Goal: Task Accomplishment & Management: Manage account settings

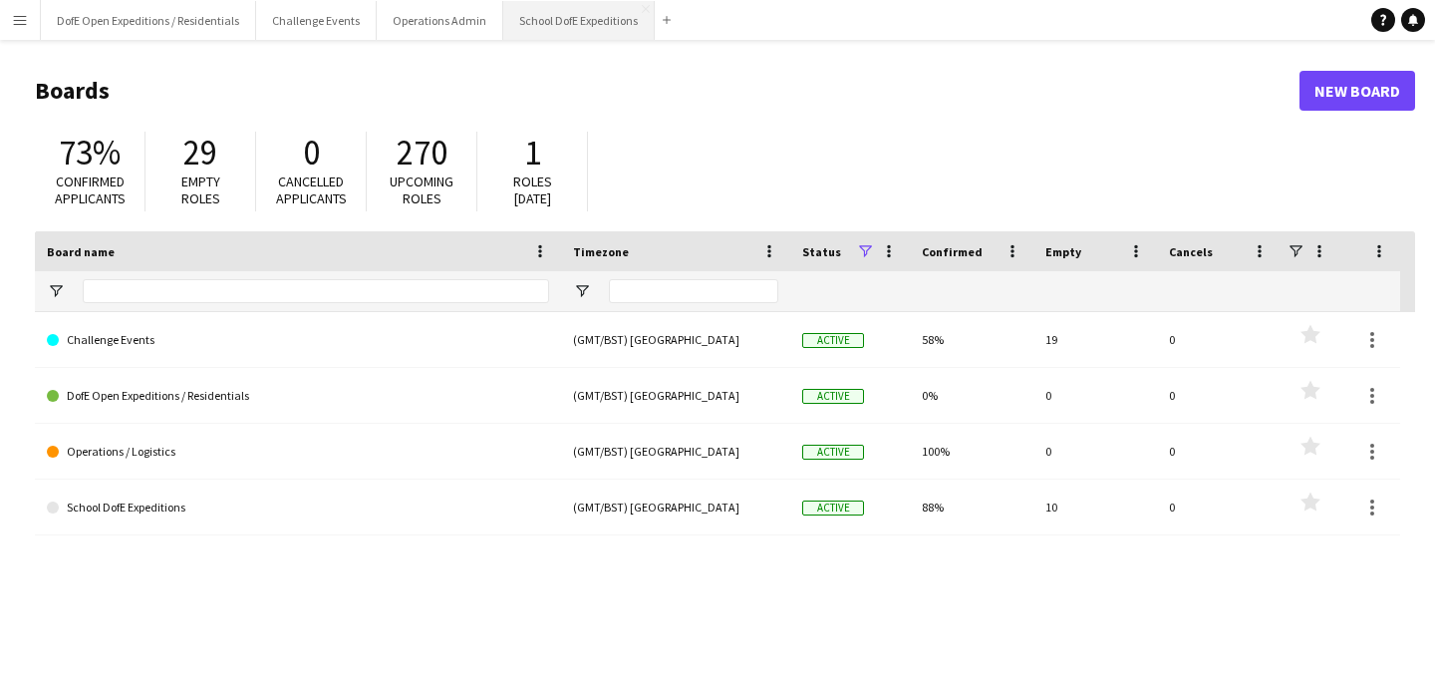
click at [589, 12] on button "School DofE Expeditions Close" at bounding box center [578, 20] width 151 height 39
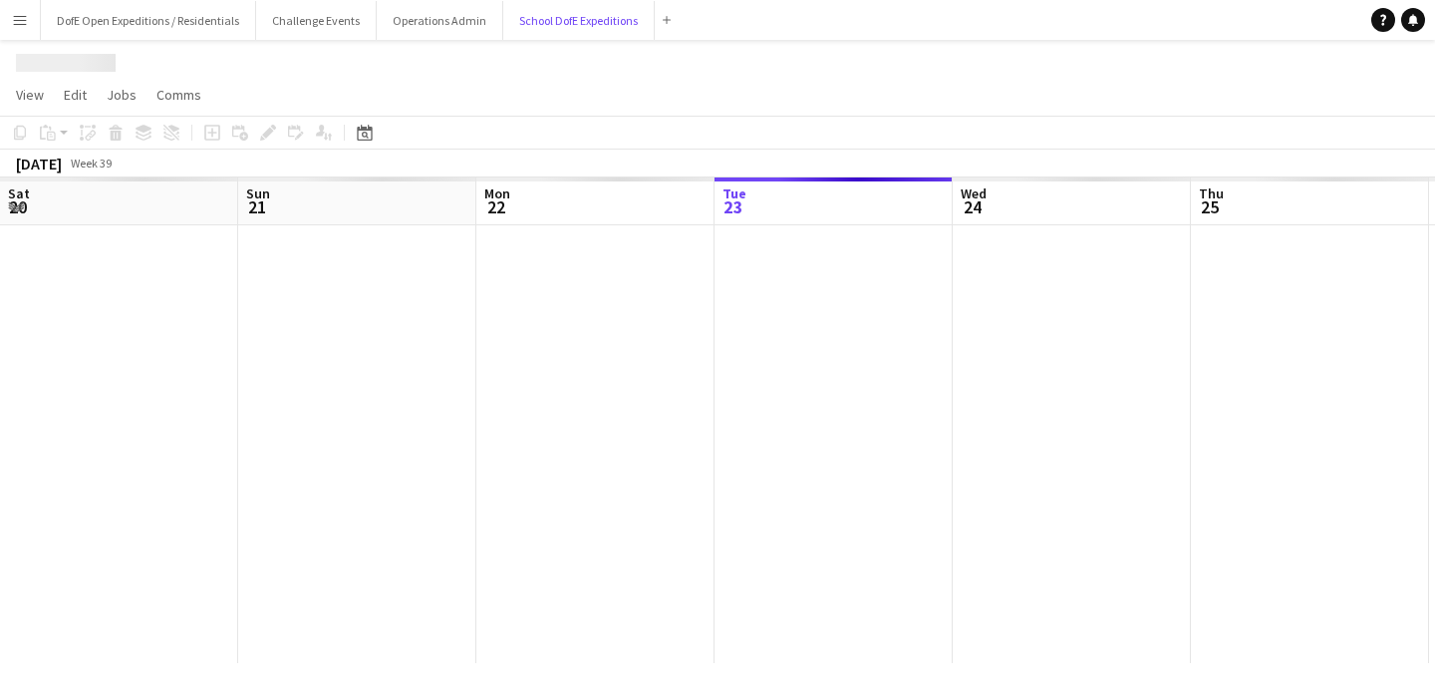
scroll to position [0, 476]
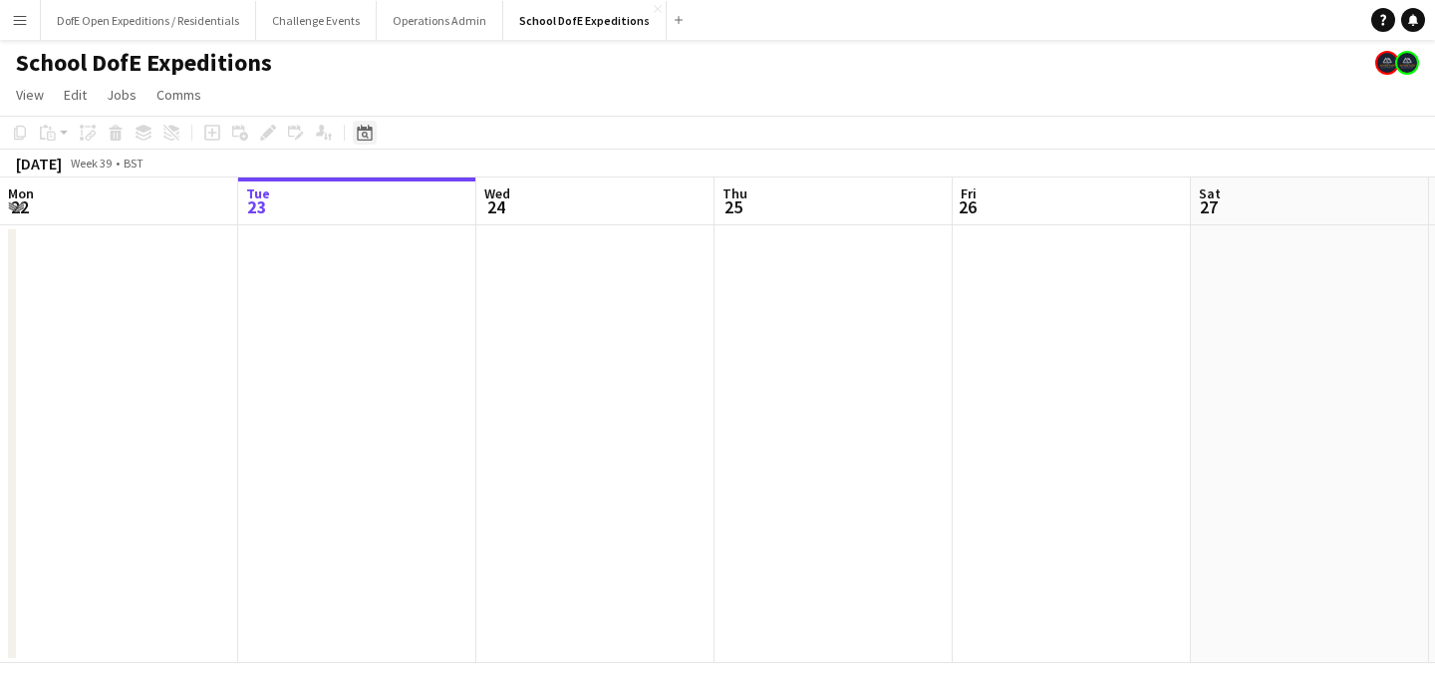
click at [365, 133] on icon "Date picker" at bounding box center [365, 133] width 16 height 16
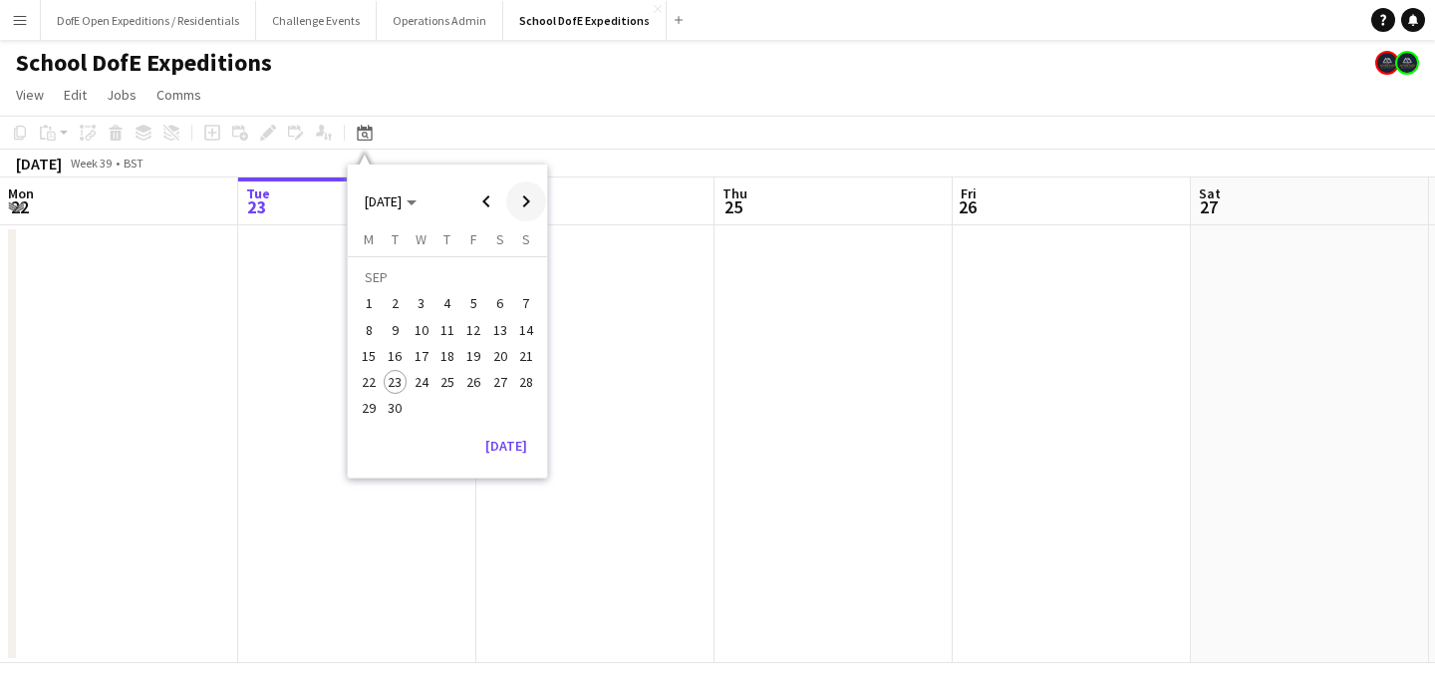
click at [524, 199] on span "Next month" at bounding box center [526, 201] width 40 height 40
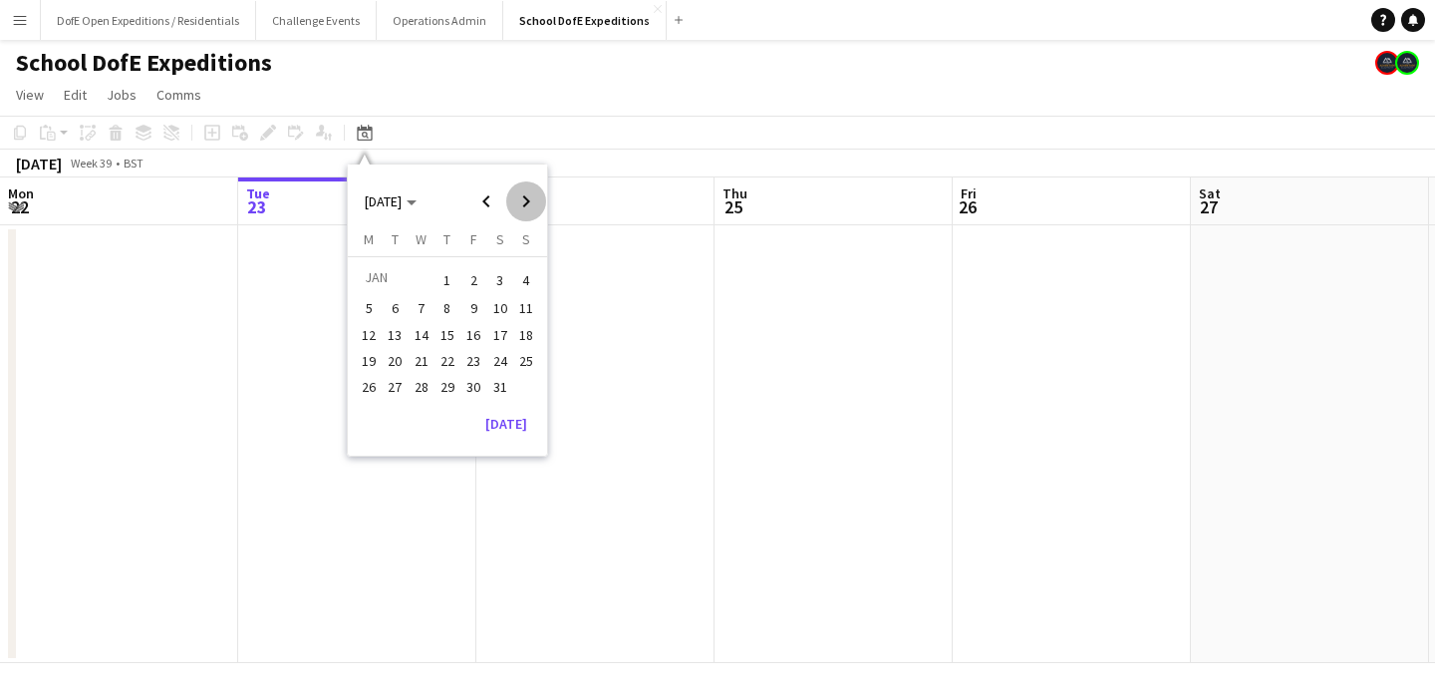
click at [524, 199] on span "Next month" at bounding box center [526, 201] width 40 height 40
click at [420, 315] on span "6" at bounding box center [422, 309] width 24 height 24
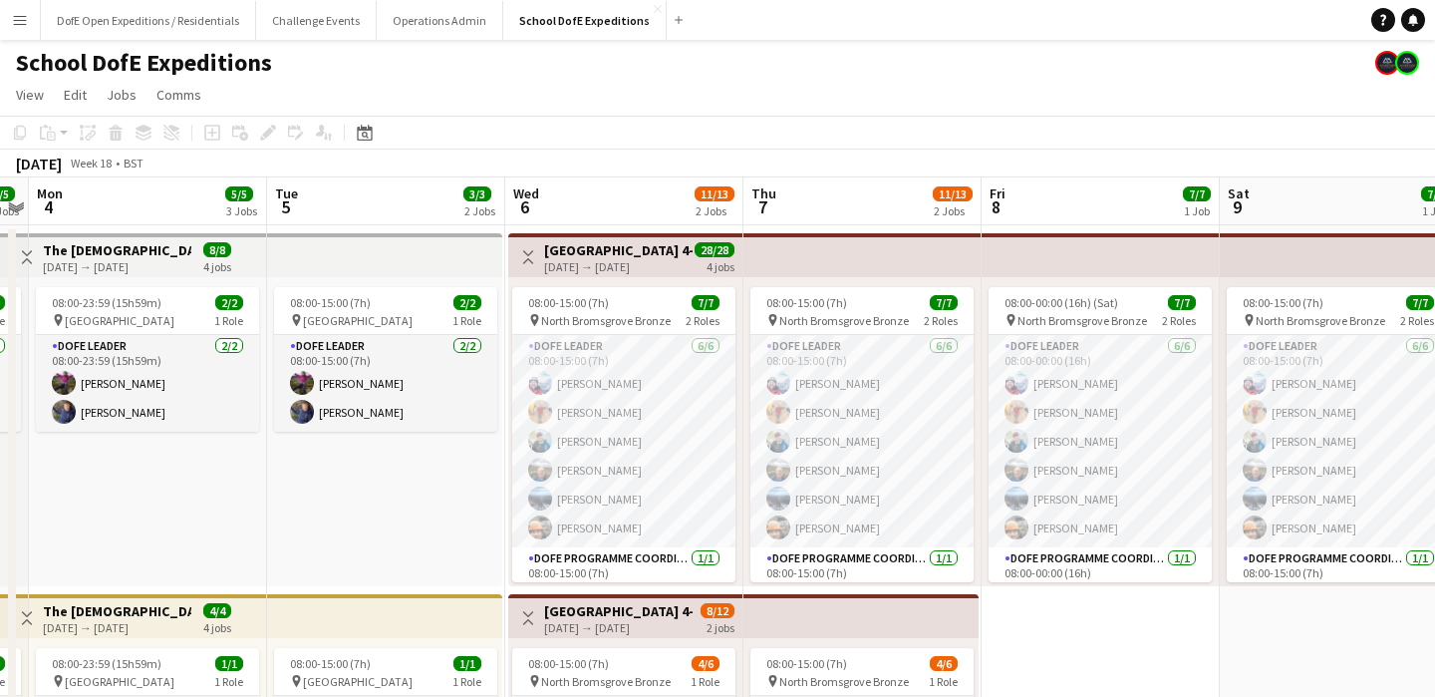
click at [615, 139] on app-toolbar "Copy Paste Paste Command V Paste with crew Command Shift V Paste linked Job [GE…" at bounding box center [717, 133] width 1435 height 34
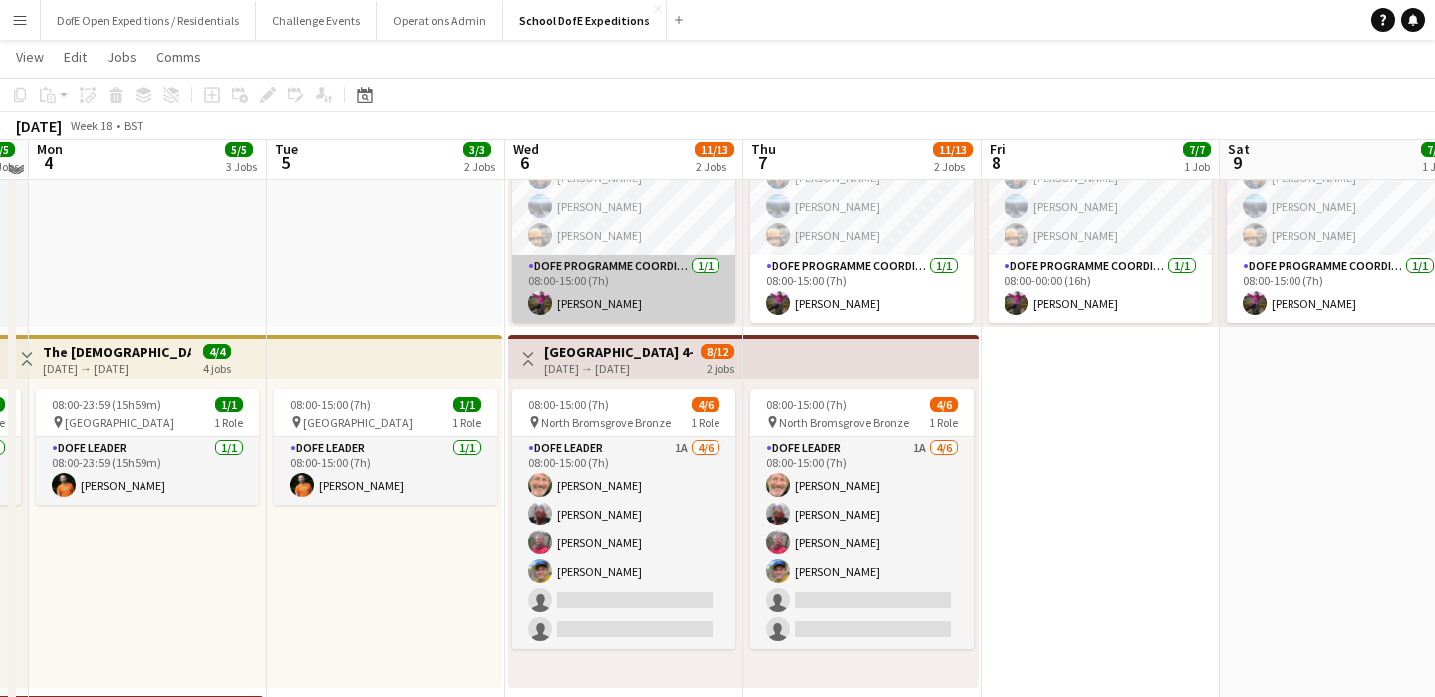
scroll to position [258, 0]
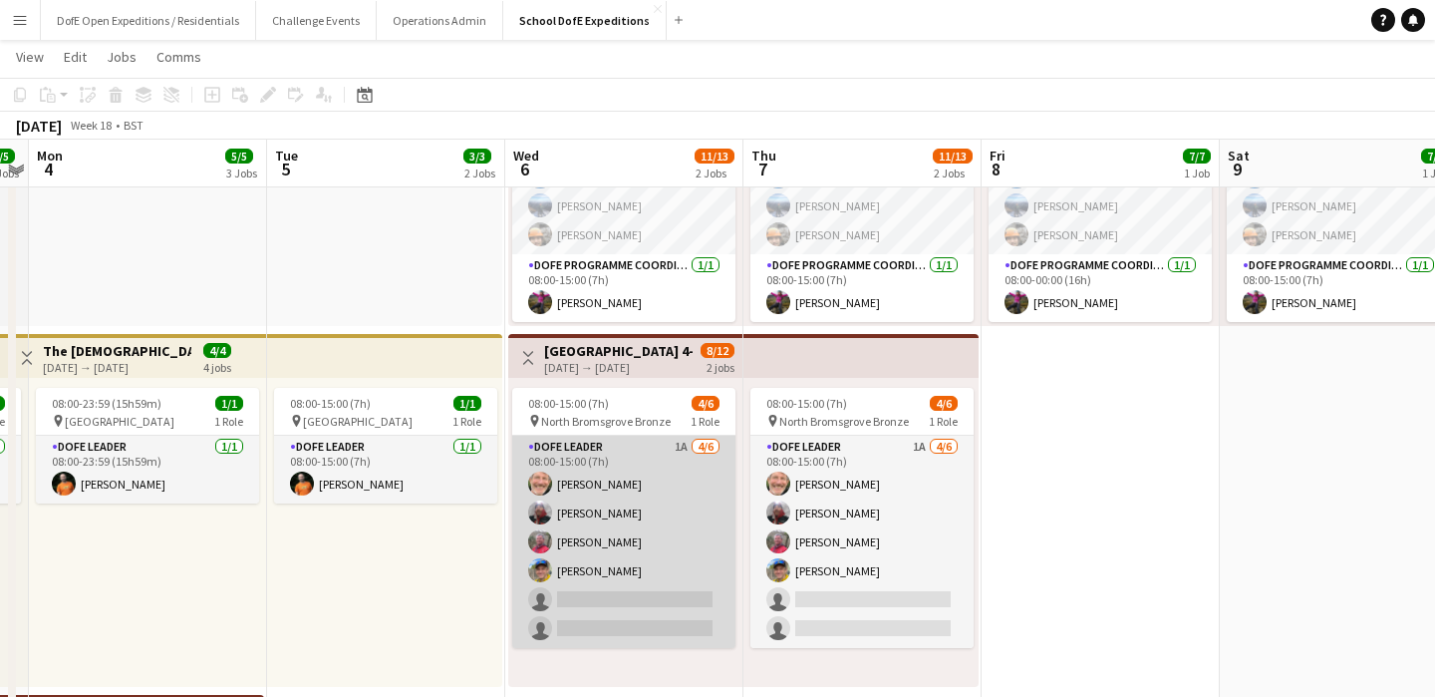
click at [658, 524] on app-card-role "DofE Leader 1A [DATE] 08:00-15:00 (7h) [PERSON_NAME] [PERSON_NAME] [PERSON_NAME…" at bounding box center [623, 541] width 223 height 212
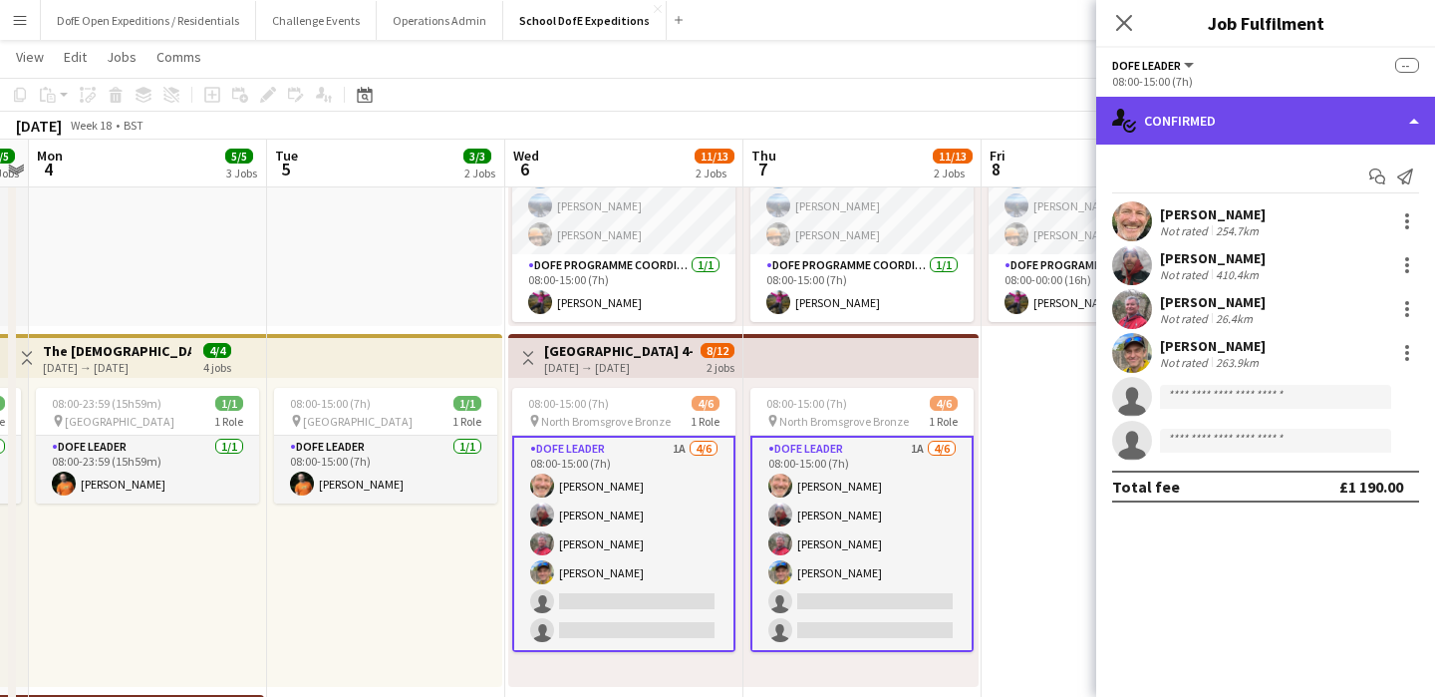
click at [1310, 129] on div "single-neutral-actions-check-2 Confirmed" at bounding box center [1265, 121] width 339 height 48
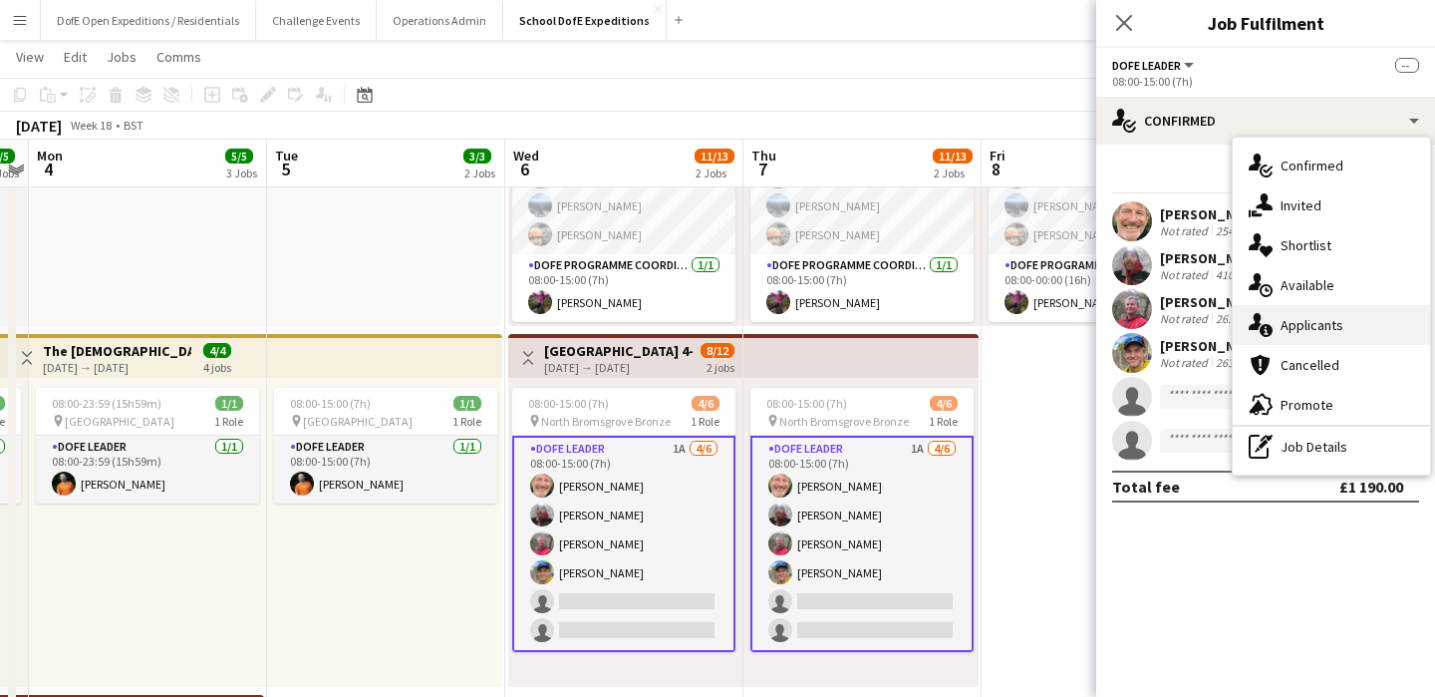
click at [1293, 322] on span "Applicants" at bounding box center [1312, 325] width 63 height 18
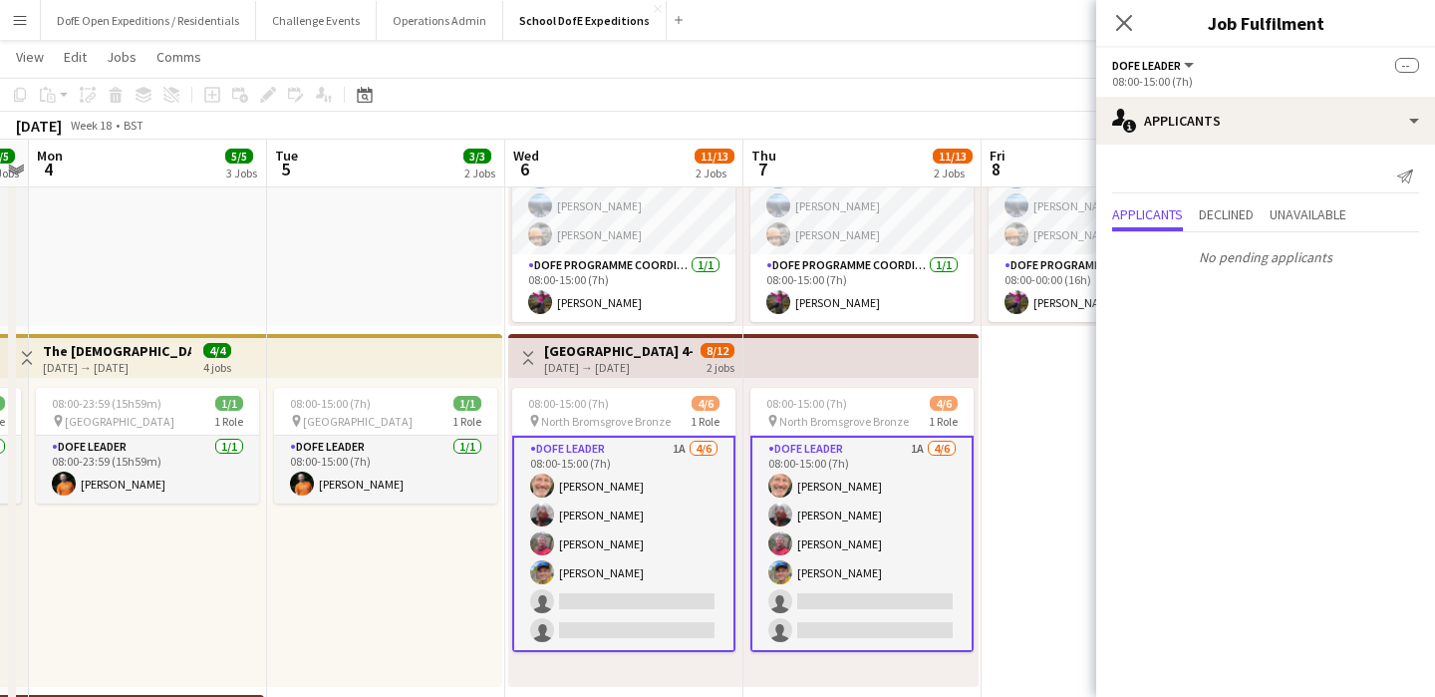
click at [465, 302] on div "08:00-15:00 (7h) 2/2 pin Peak District 1 Role DofE Leader [DATE] 08:00-15:00 (7…" at bounding box center [384, 171] width 235 height 309
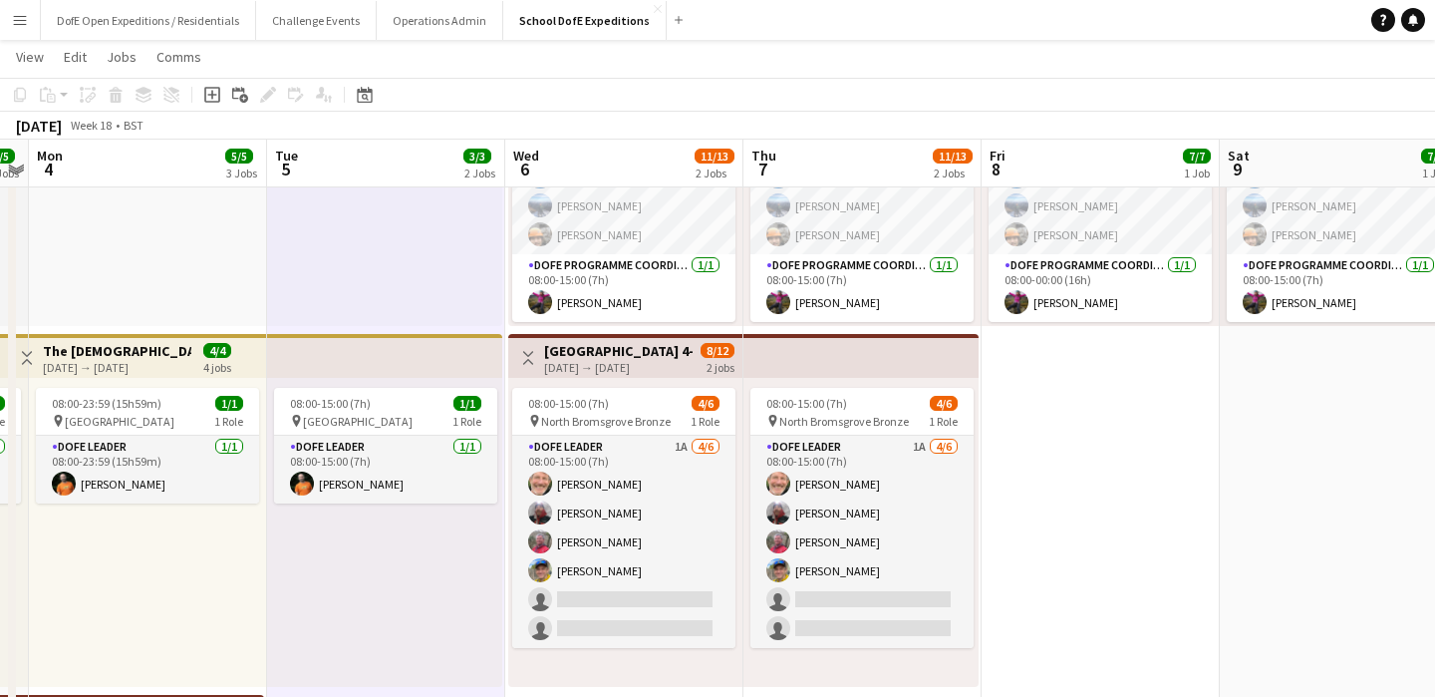
click at [1086, 525] on app-date-cell "08:00-00:00 (16h) (Sat) 7/7 pin North Bromsgrove Bronze 2 Roles DofE Leader [DA…" at bounding box center [1101, 510] width 238 height 1090
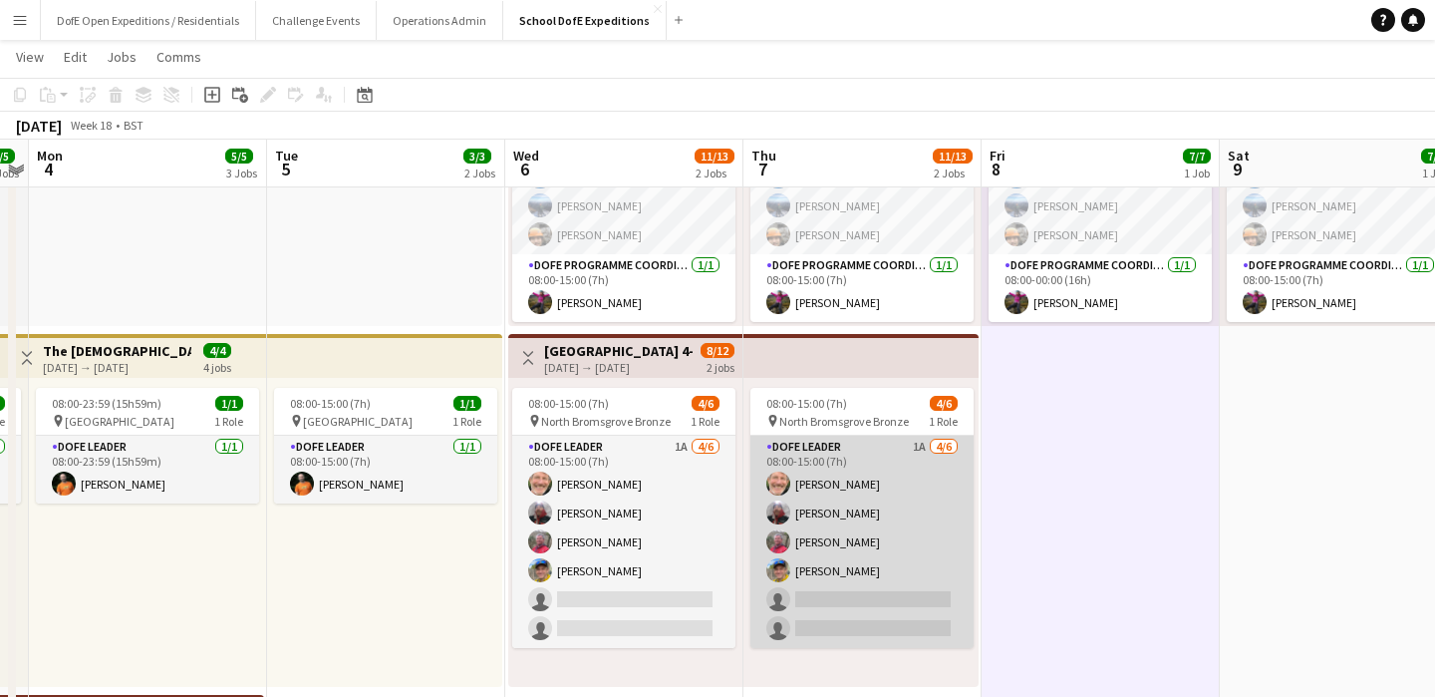
click at [752, 564] on app-card-role "DofE Leader 1A [DATE] 08:00-15:00 (7h) [PERSON_NAME] [PERSON_NAME] [PERSON_NAME…" at bounding box center [861, 541] width 223 height 212
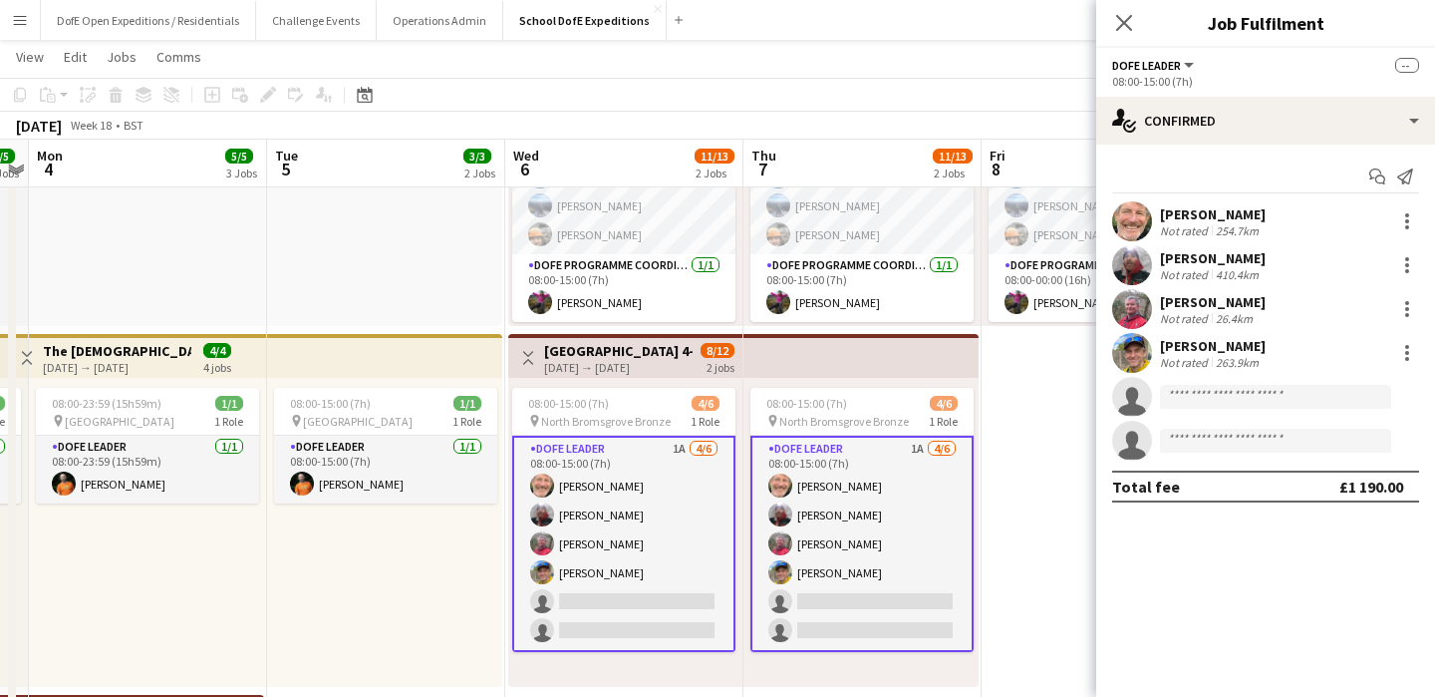
click at [289, 246] on div "08:00-15:00 (7h) 2/2 pin Peak District 1 Role DofE Leader [DATE] 08:00-15:00 (7…" at bounding box center [384, 171] width 235 height 309
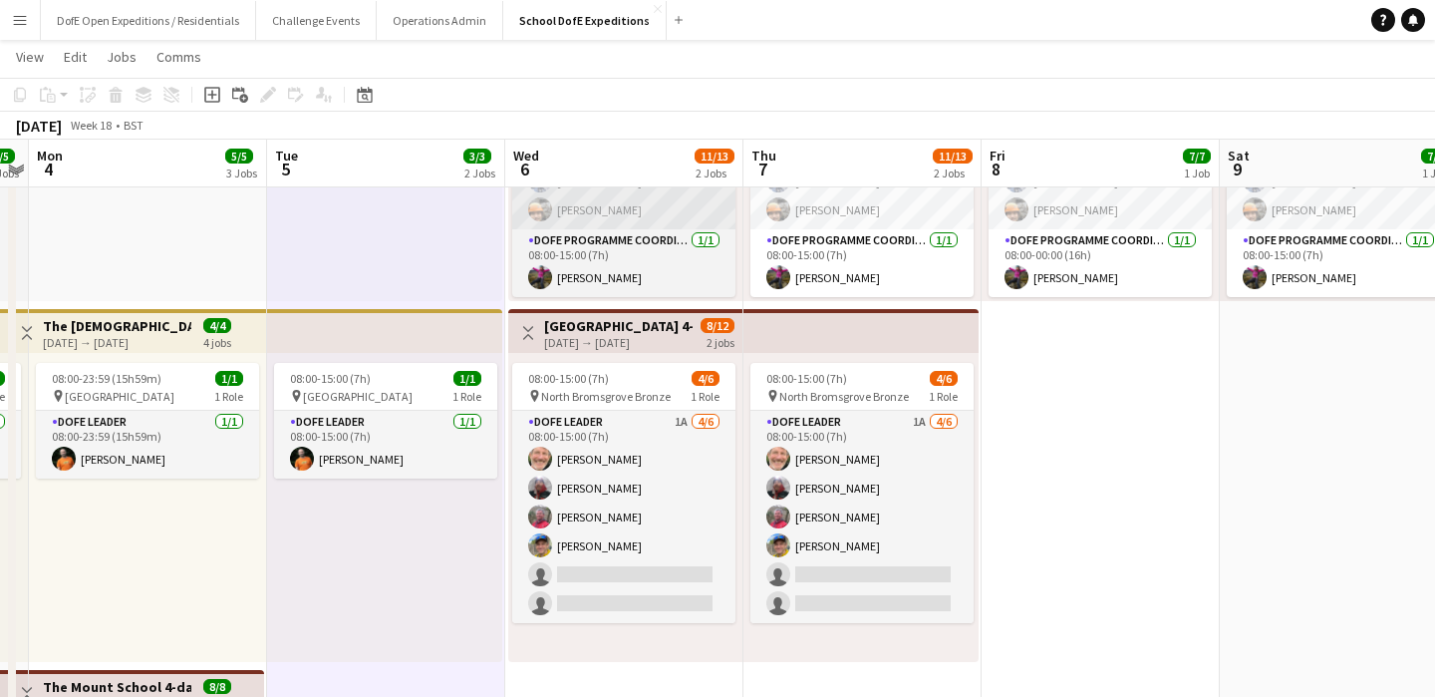
scroll to position [0, 0]
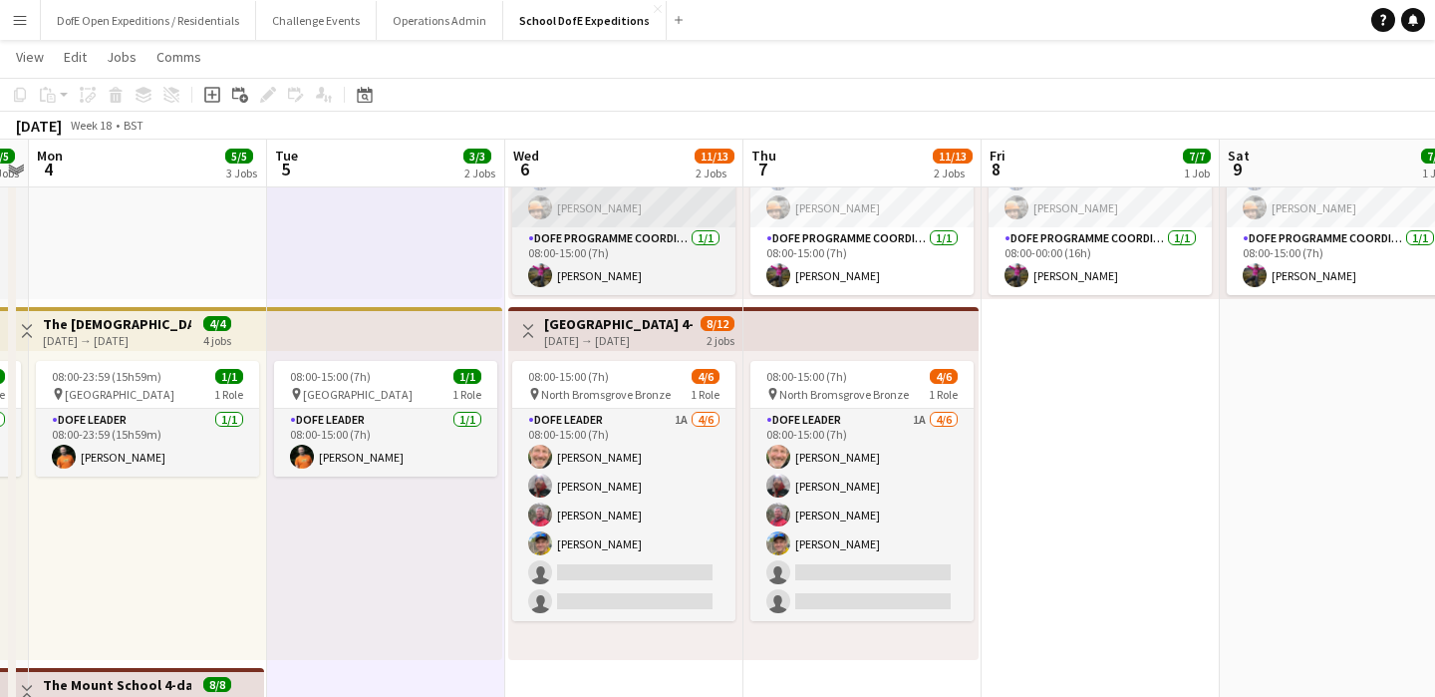
click at [681, 457] on app-card-role "DofE Leader 1A [DATE] 08:00-15:00 (7h) [PERSON_NAME] [PERSON_NAME] [PERSON_NAME…" at bounding box center [623, 515] width 223 height 212
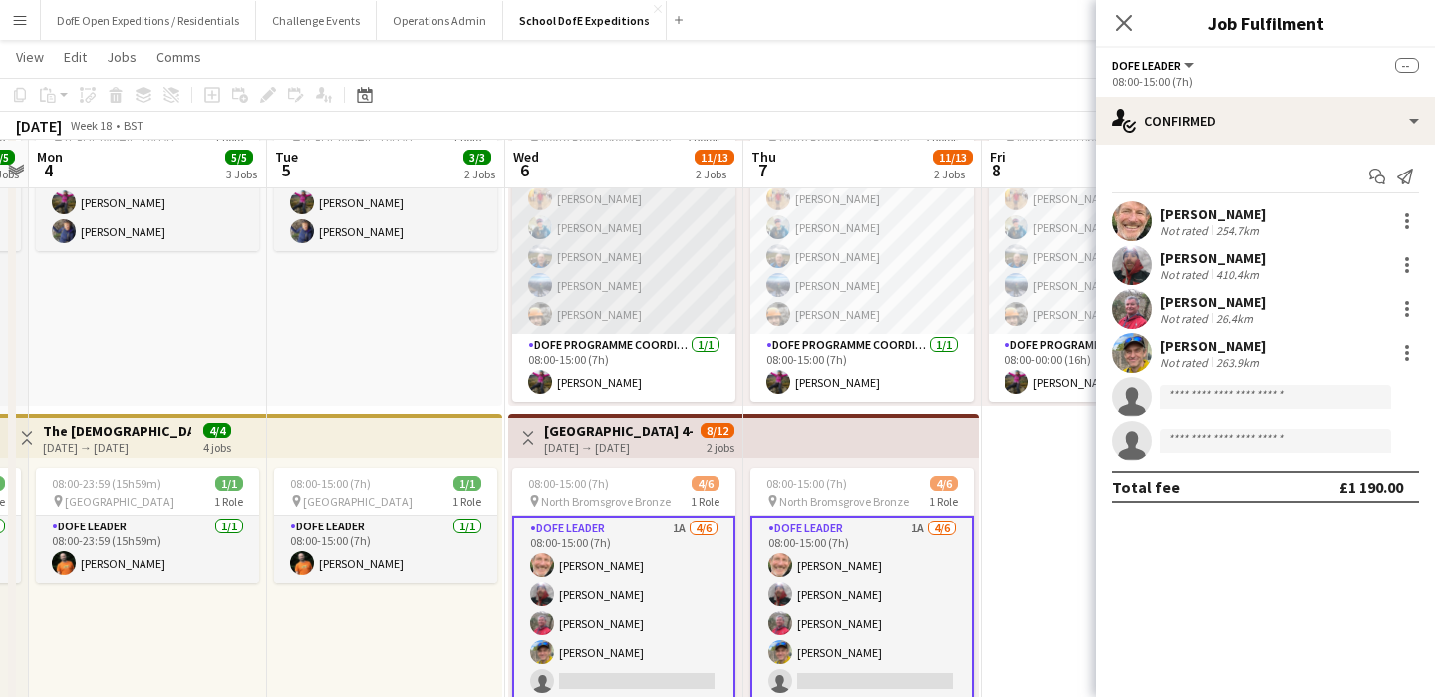
scroll to position [179, 0]
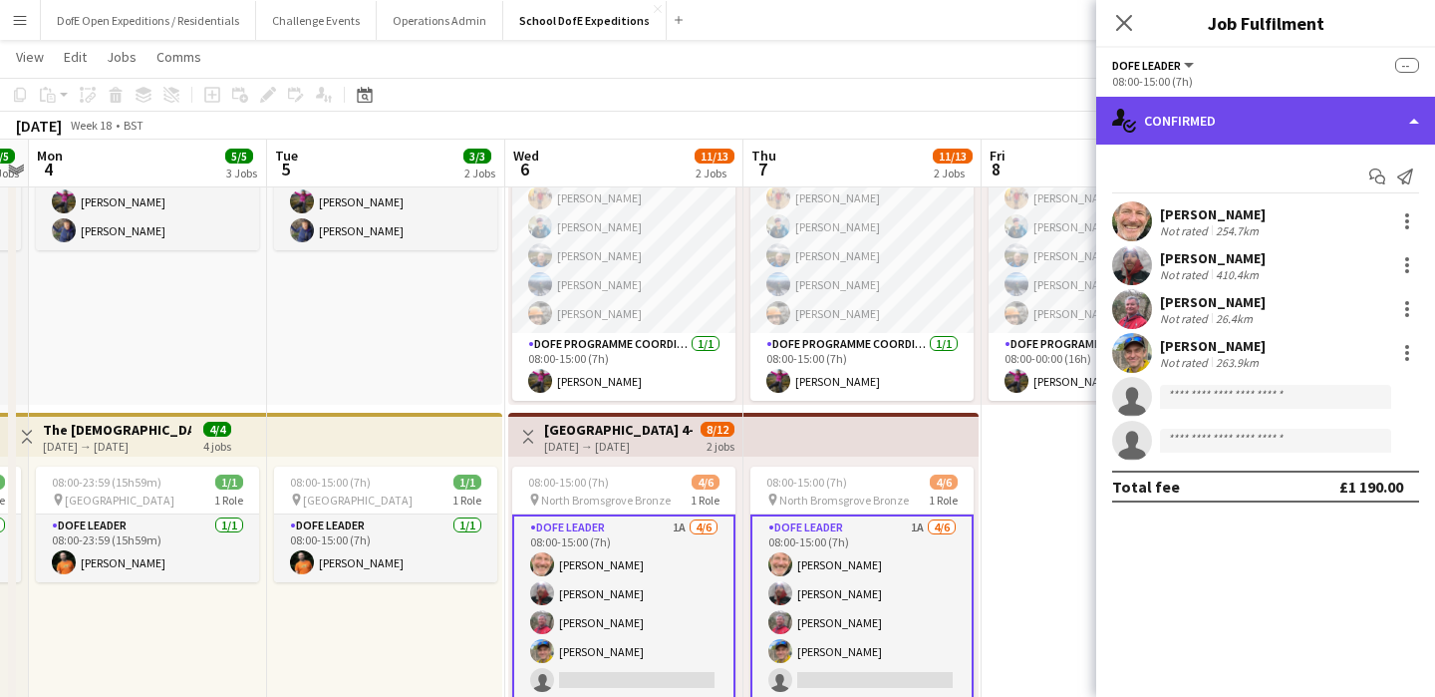
click at [1188, 127] on div "single-neutral-actions-check-2 Confirmed" at bounding box center [1265, 121] width 339 height 48
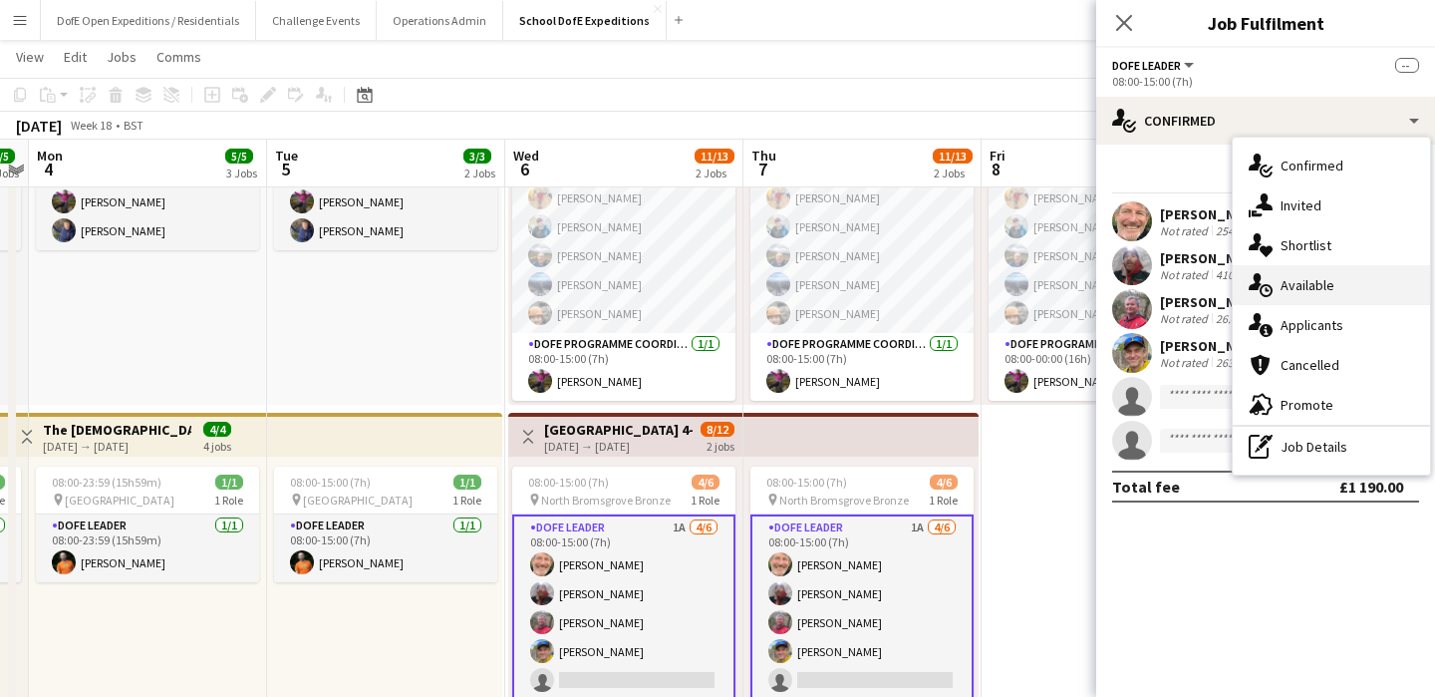
click at [1280, 292] on div "single-neutral-actions-upload Available" at bounding box center [1331, 285] width 197 height 40
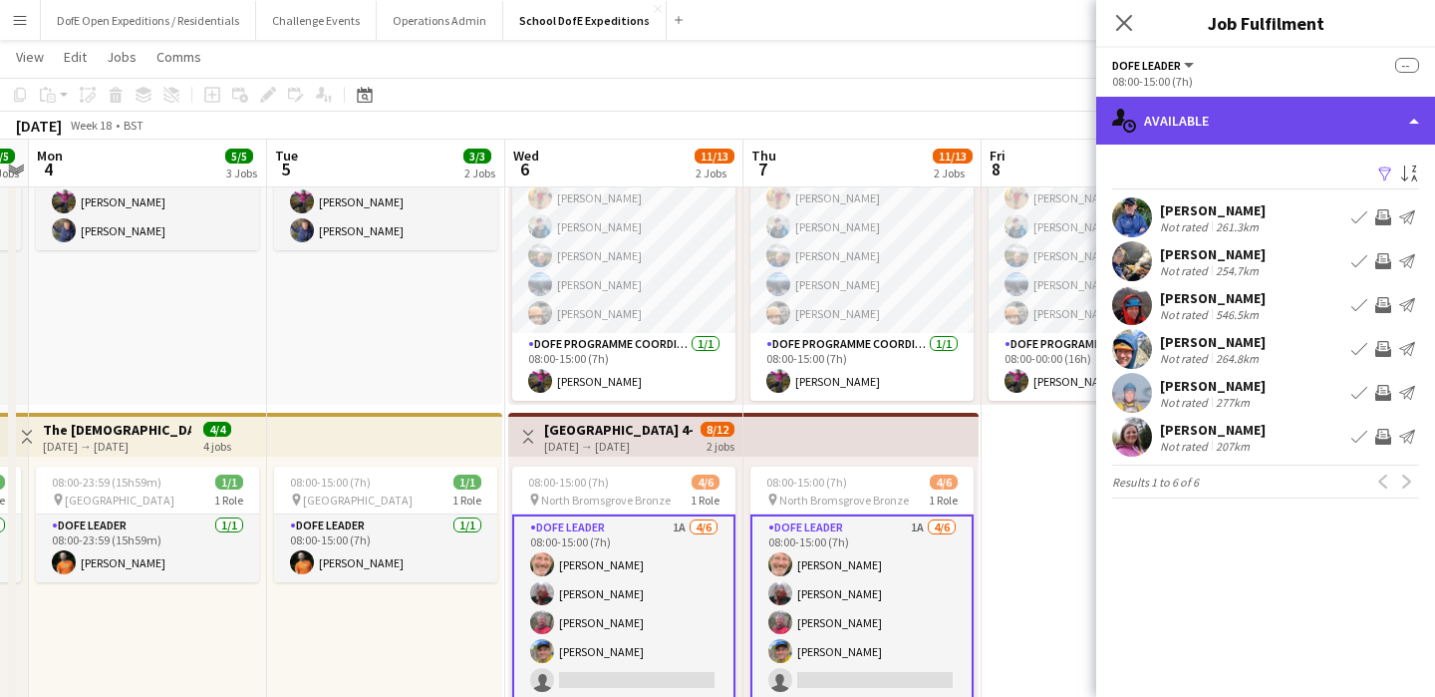
click at [1233, 120] on div "single-neutral-actions-upload Available" at bounding box center [1265, 121] width 339 height 48
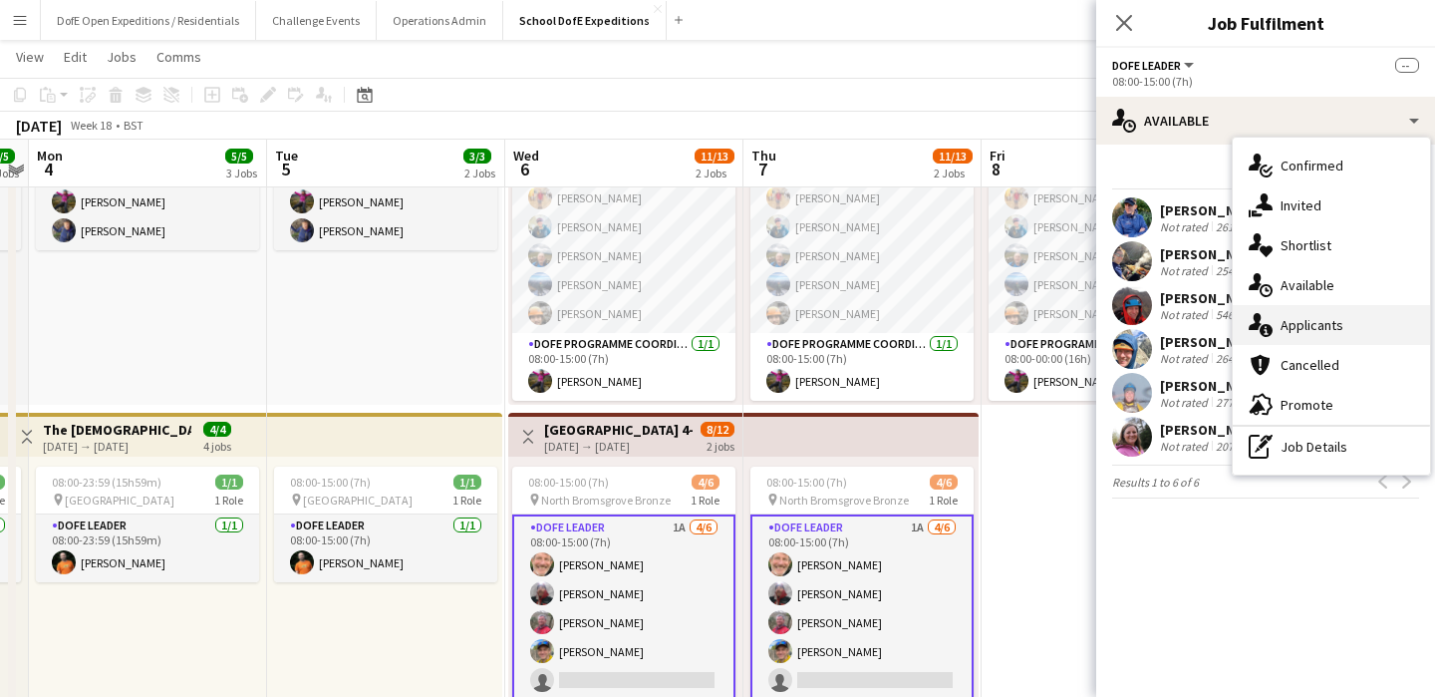
click at [1309, 324] on span "Applicants" at bounding box center [1312, 325] width 63 height 18
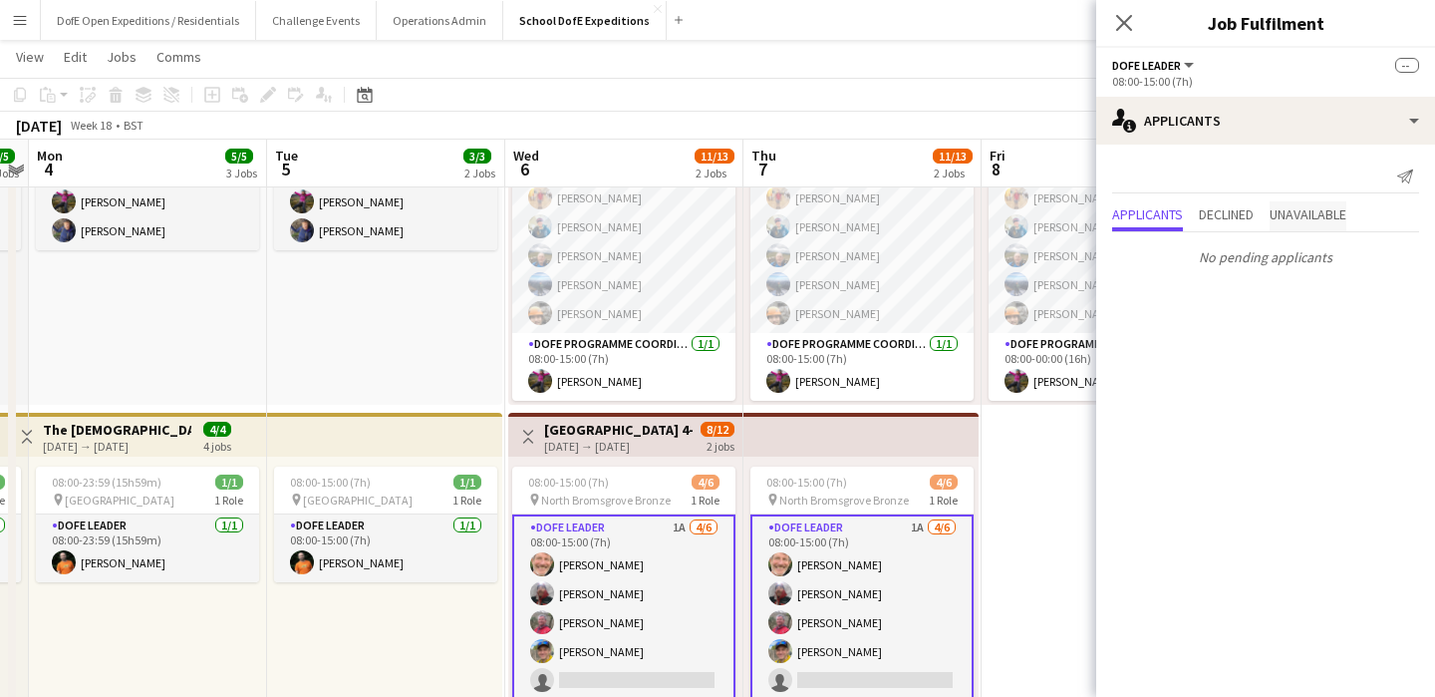
click at [1325, 216] on span "Unavailable" at bounding box center [1308, 214] width 77 height 14
click at [1230, 167] on span "Declined" at bounding box center [1226, 173] width 55 height 14
click at [1124, 173] on span "Applicants" at bounding box center [1147, 173] width 71 height 14
click at [1120, 19] on icon at bounding box center [1123, 22] width 19 height 19
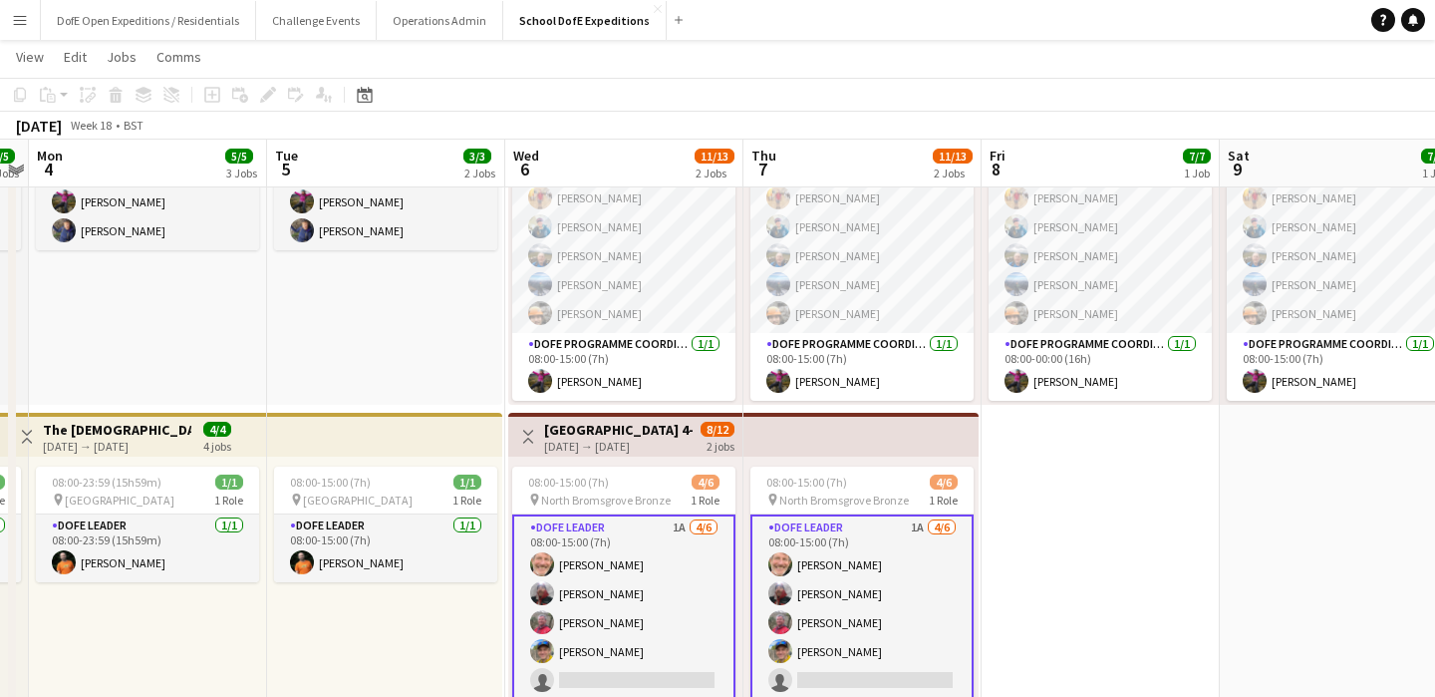
click at [1037, 584] on app-date-cell "08:00-00:00 (16h) (Sat) 7/7 pin North Bromsgrove Bronze 2 Roles DofE Leader [DA…" at bounding box center [1101, 589] width 238 height 1090
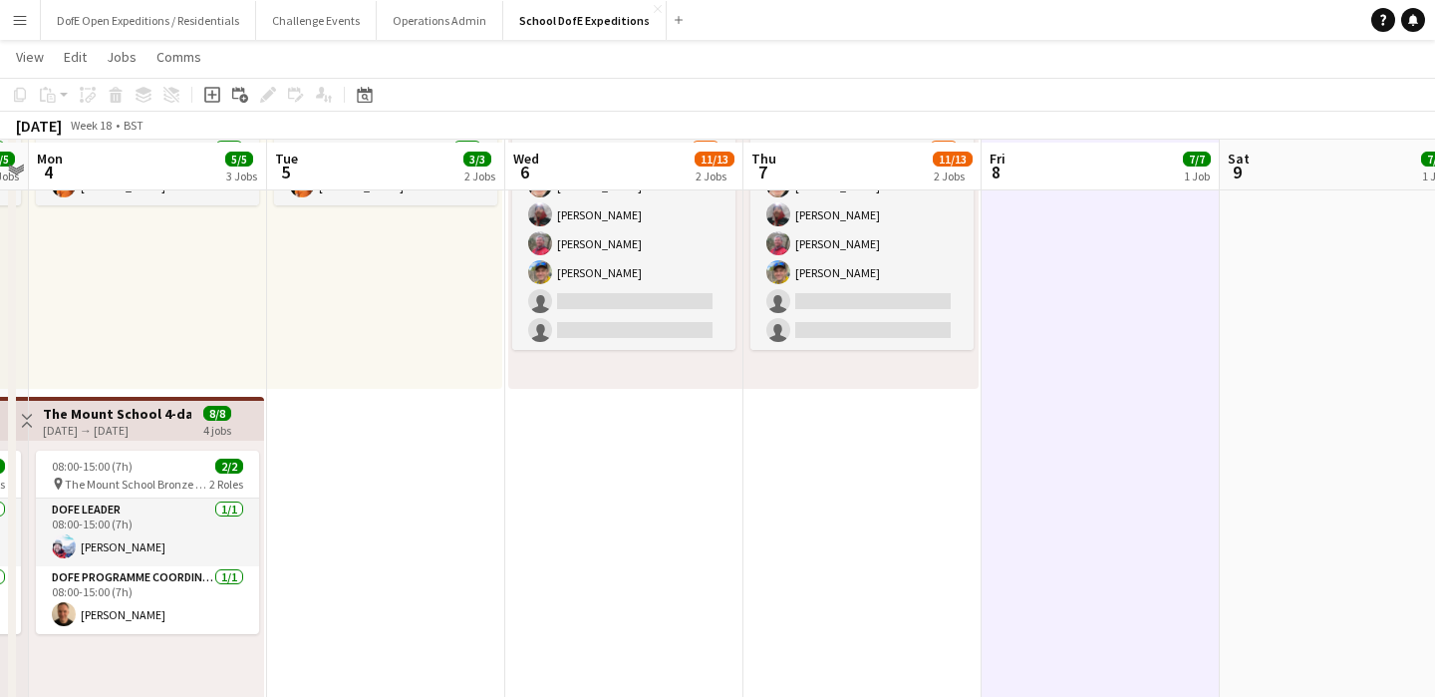
scroll to position [555, 0]
click at [1036, 585] on app-date-cell "08:00-00:00 (16h) (Sat) 7/7 pin North Bromsgrove Bronze 2 Roles DofE Leader [DA…" at bounding box center [1101, 213] width 238 height 1090
